Goal: Task Accomplishment & Management: Use online tool/utility

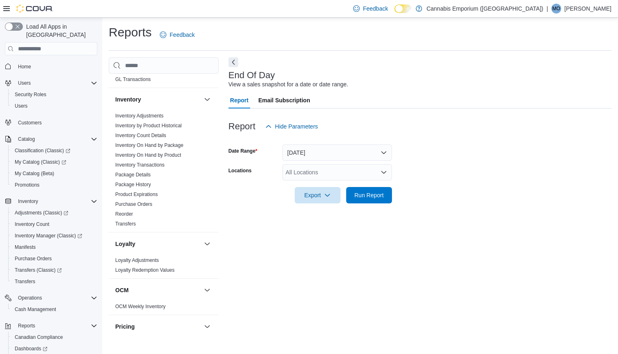
scroll to position [227, 0]
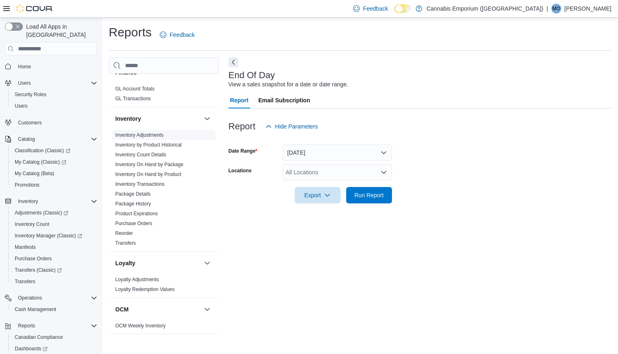
click at [151, 135] on link "Inventory Adjustments" at bounding box center [139, 135] width 48 height 6
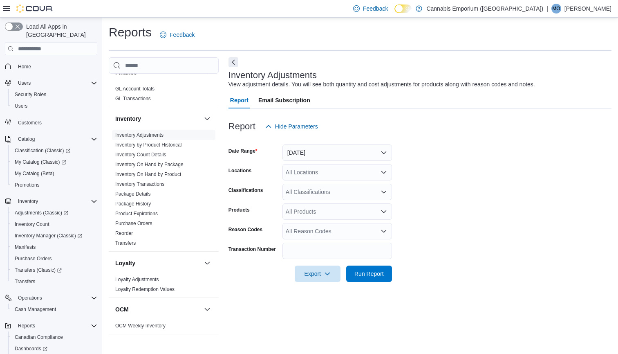
click at [317, 152] on button "[DATE]" at bounding box center [338, 152] width 110 height 16
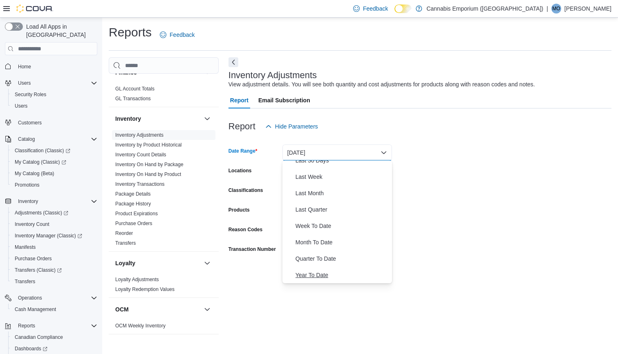
click at [321, 276] on span "Year To Date" at bounding box center [342, 275] width 93 height 10
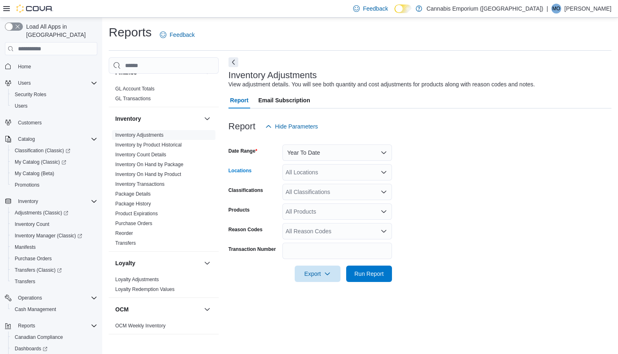
click at [330, 171] on div "All Locations" at bounding box center [338, 172] width 110 height 16
click at [340, 198] on span "[STREET_ADDRESS]" at bounding box center [328, 197] width 56 height 8
click at [422, 242] on form "Date Range Year To Date Locations [STREET_ADDRESS] Classifications All Classifi…" at bounding box center [420, 208] width 383 height 147
click at [348, 212] on div "All Products" at bounding box center [338, 211] width 110 height 16
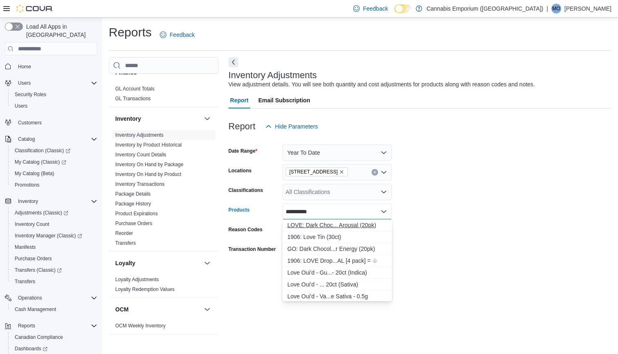
type input "**********"
click at [359, 226] on div "LOVE: Dark Choc... Arousal (20pk)" at bounding box center [337, 225] width 100 height 8
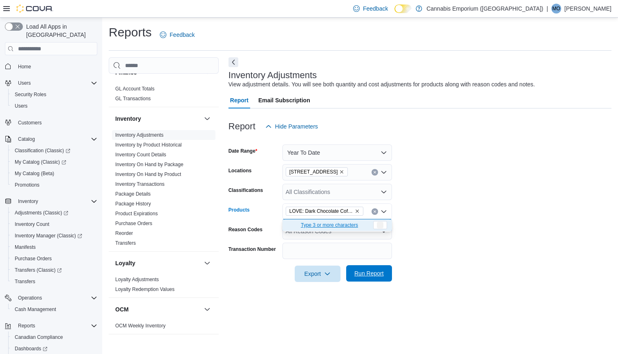
click at [372, 279] on span "Run Report" at bounding box center [369, 273] width 36 height 16
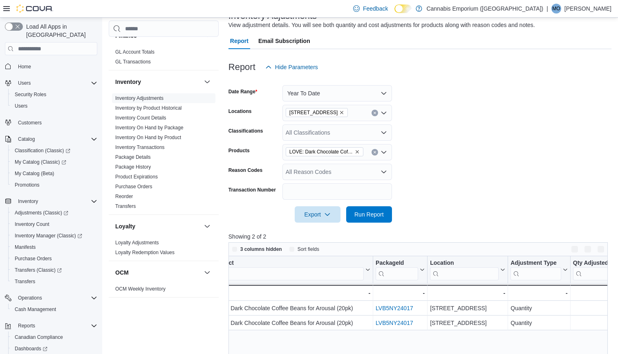
scroll to position [60, 0]
click at [377, 149] on button "Clear input" at bounding box center [375, 151] width 7 height 7
click at [357, 151] on div "All Products" at bounding box center [338, 151] width 110 height 16
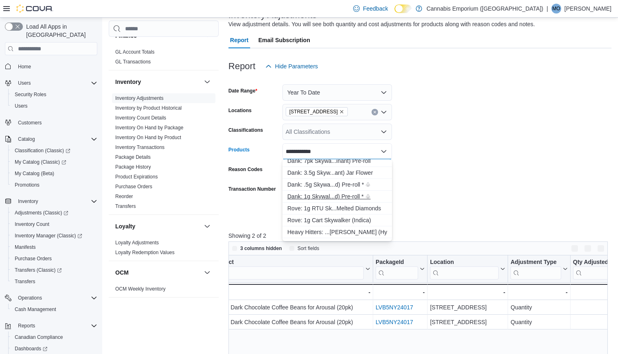
scroll to position [66, 0]
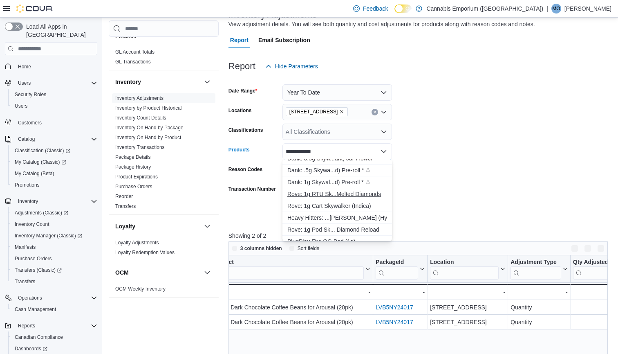
type input "**********"
click at [350, 196] on div "Rove: 1g RTU Sk...Melted Diamonds" at bounding box center [337, 194] width 100 height 8
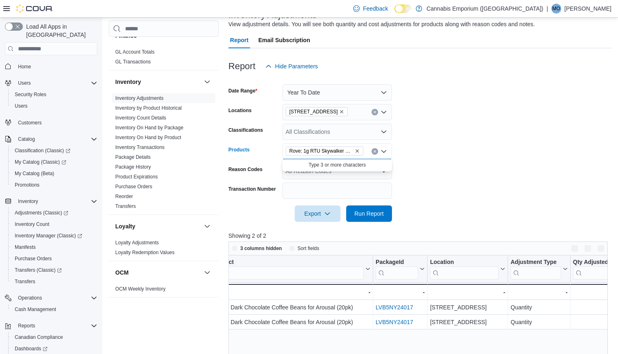
scroll to position [0, 0]
click at [371, 215] on span "Run Report" at bounding box center [368, 213] width 29 height 8
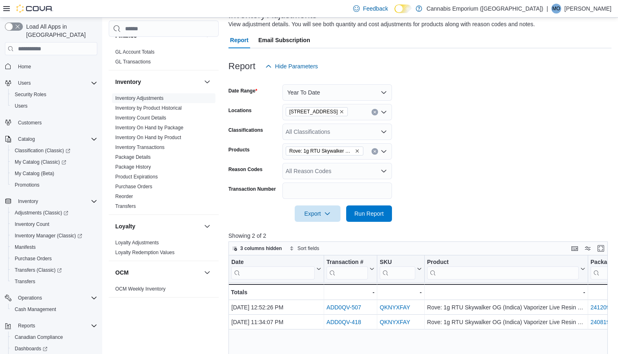
click at [422, 240] on div at bounding box center [420, 241] width 383 height 2
